Goal: Information Seeking & Learning: Find specific fact

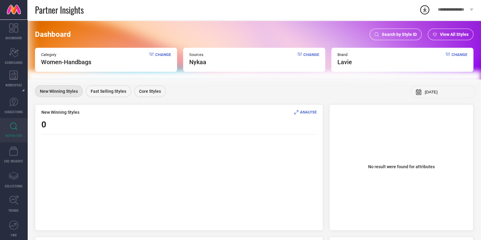
click at [392, 33] on span "Search by Style ID" at bounding box center [399, 34] width 35 height 5
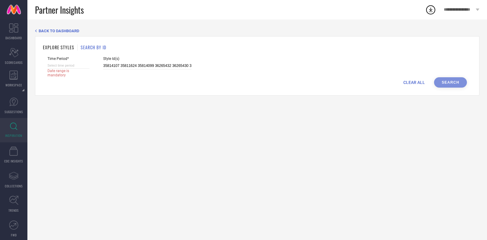
click at [76, 65] on input at bounding box center [68, 65] width 42 height 6
select select "8"
select select "2025"
select select "9"
select select "2025"
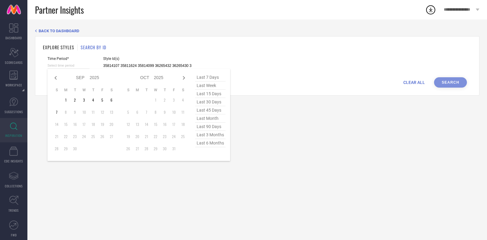
click at [198, 142] on span "last 6 months" at bounding box center [210, 143] width 30 height 8
type input "[DATE] to [DATE]"
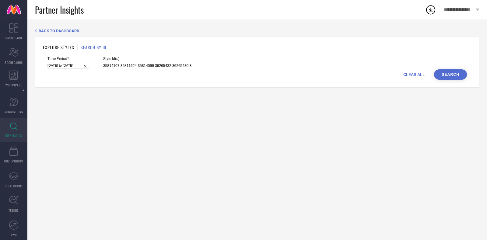
click at [135, 68] on input "35814107 35811624 35814099 36265432 36265430 35811613 35816414 35828221 3626558…" at bounding box center [147, 65] width 88 height 7
paste input "8311793 10521294 11154294 24132816 1629740 1632047 24090846 2238028 24090796 24…"
type input "8311793 10521294 11154294 24132816 1629740 1632047 24090846 2238028 24090796 24…"
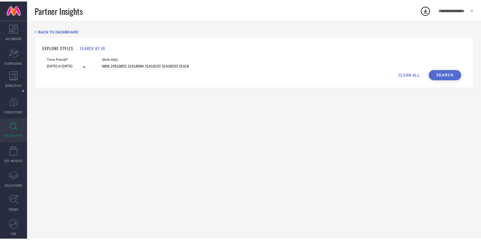
scroll to position [0, 0]
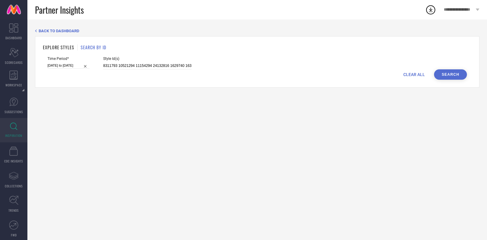
click at [448, 74] on button "Search" at bounding box center [450, 74] width 33 height 10
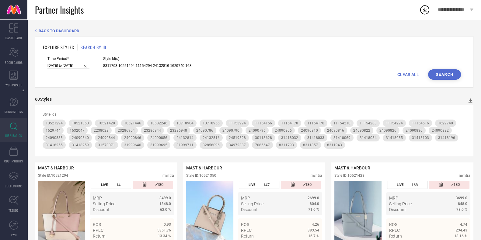
click at [171, 63] on input "8311793 10521294 11154294 24132816 1629740 1632047 24090846 2238028 24090796 24…" at bounding box center [147, 65] width 88 height 7
paste input "59"
click at [436, 77] on button "Search" at bounding box center [444, 74] width 33 height 10
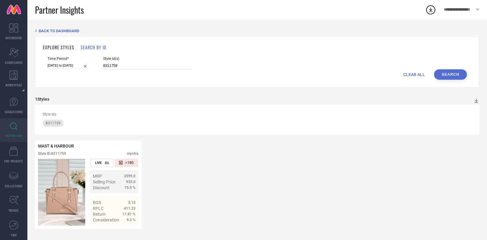
click at [133, 68] on input "8311759" at bounding box center [147, 65] width 88 height 7
paste input "31801144 24519806 31801091 24709220 31999705 31999725 34972661 24090800 1630004…"
click at [453, 77] on button "Search" at bounding box center [450, 74] width 33 height 10
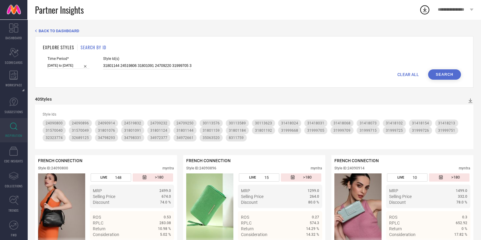
click at [129, 67] on input "31801144 24519806 31801091 24709220 31999705 31999725 34972661 24090800 1630004…" at bounding box center [147, 65] width 88 height 7
paste input "0113556 31999743 32323886 31418218 31418023 24643832 34972667 31801133 31881256…"
click at [447, 75] on button "Search" at bounding box center [444, 74] width 33 height 10
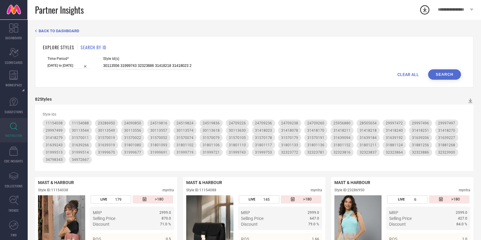
click at [151, 68] on input "30113556 31999743 32323886 31418218 31418023 24643832 34972667 31801133 3188125…" at bounding box center [147, 65] width 88 height 7
paste input "1801207 32323894 31999699 31418200 32858087 31801139 31639133 31639111 30113553…"
click at [441, 75] on button "Search" at bounding box center [444, 74] width 33 height 10
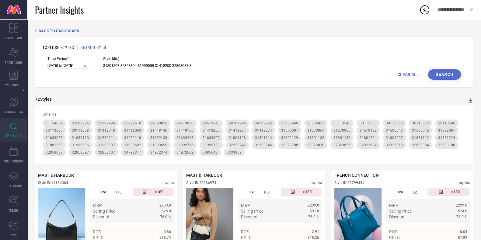
click at [151, 66] on input "31801207 32323894 31999699 31418200 32858087 31801139 31639133 31639111 3011355…" at bounding box center [147, 65] width 88 height 7
paste input "29997466 10682254 28505728 25956884 30113560 23286986 24709248 31639179 3232387…"
click at [443, 70] on button "Search" at bounding box center [444, 74] width 33 height 10
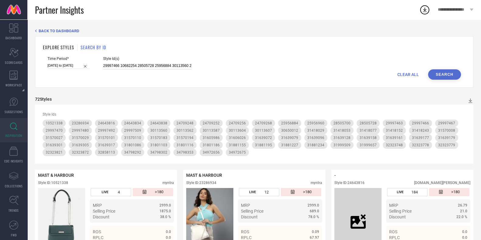
click at [143, 64] on input "29997466 10682254 28505728 25956884 30113560 23286986 24709248 31639179 3232387…" at bounding box center [147, 65] width 88 height 7
paste input "31801209 31881180 31605999 10521178 30113570 28505638 24519850 30949099 3157018…"
click at [446, 75] on button "Search" at bounding box center [444, 74] width 33 height 10
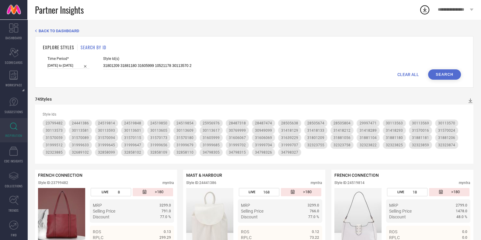
click at [156, 62] on div "Style Id(s) 31801209 31881180 31605999 10521178 30113570 28505638 24519850 3094…" at bounding box center [147, 63] width 88 height 13
click at [140, 68] on input "31801209 31881180 31605999 10521178 30113570 28505638 24519850 30949099 3157018…" at bounding box center [147, 65] width 88 height 7
paste input "4798312 32323747 31801165 31801069 31639274 32858073 31570175 29997504 23286908…"
click at [452, 75] on button "Search" at bounding box center [444, 74] width 33 height 10
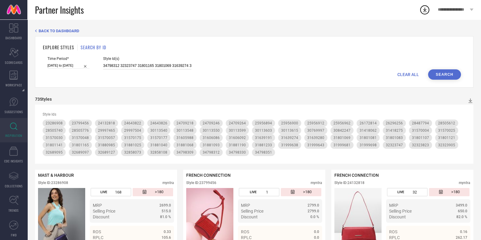
click at [154, 66] on input "34798312 32323747 31801165 31801069 31639274 32858073 31570175 29997504 2328690…" at bounding box center [147, 65] width 88 height 7
paste input "1999688 31999658 31999744 32323866 32689122 34798329 32323870 31418188 32858079…"
click at [445, 76] on button "Search" at bounding box center [444, 74] width 33 height 10
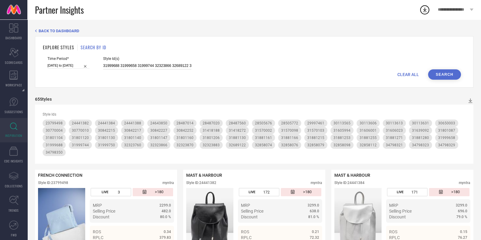
click at [143, 64] on input "31999688 31999658 31999744 32323866 32689122 34798329 32323870 31418188 3285807…" at bounding box center [147, 65] width 88 height 7
paste input "8311825 8311757 1651515 8311945 8311759 8311951 2238028 8311801 2370101 8311979…"
type input "8311825 8311757 1651515 8311945 8311759 8311951 2238028 8311801 2370101 8311979…"
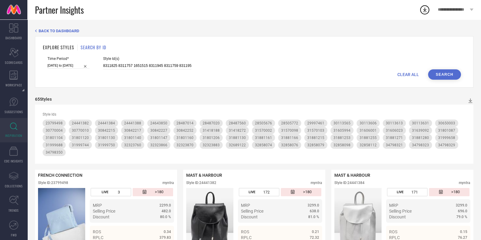
click at [444, 76] on button "Search" at bounding box center [444, 74] width 33 height 10
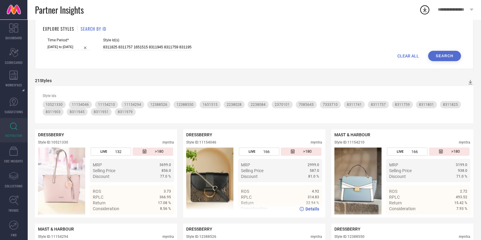
scroll to position [19, 0]
click at [205, 142] on div "Style ID: 11154046" at bounding box center [201, 142] width 30 height 4
copy div "11154046"
